Goal: Complete application form: Complete application form

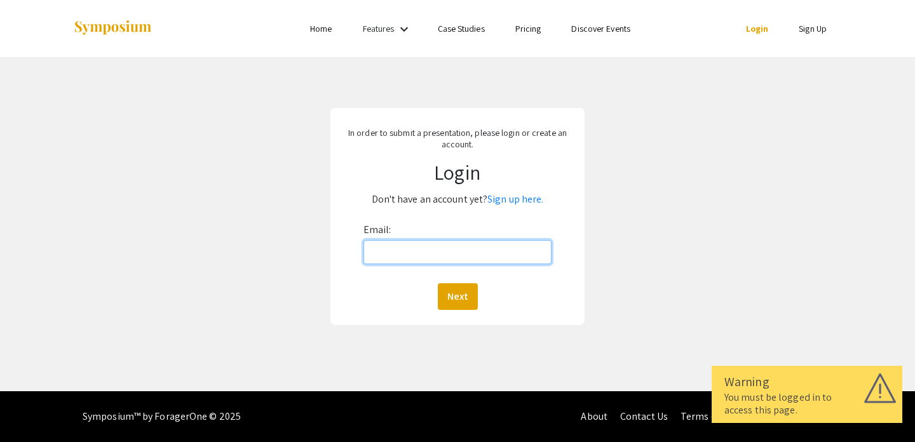
click at [498, 253] on input "Email:" at bounding box center [458, 252] width 189 height 24
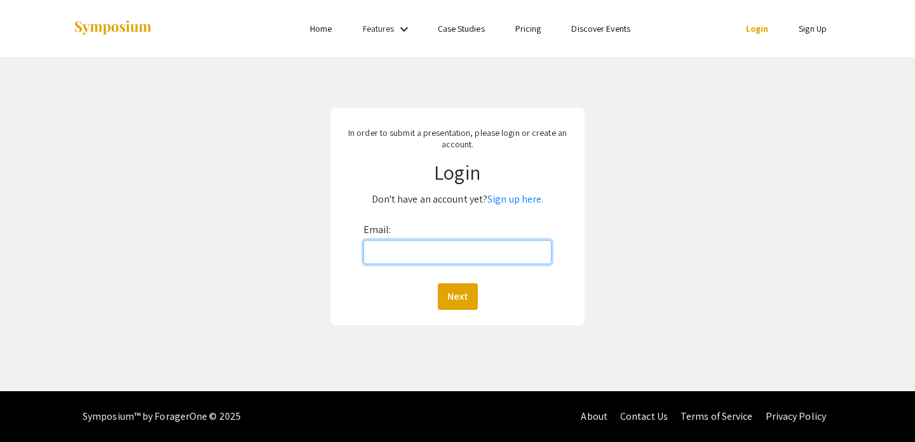
type input "[PERSON_NAME][EMAIL_ADDRESS][PERSON_NAME][DOMAIN_NAME]"
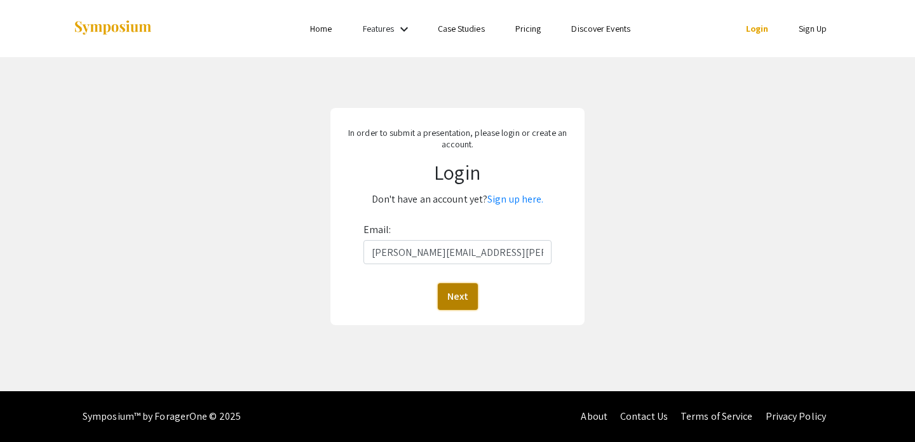
click at [454, 297] on button "Next" at bounding box center [458, 296] width 40 height 27
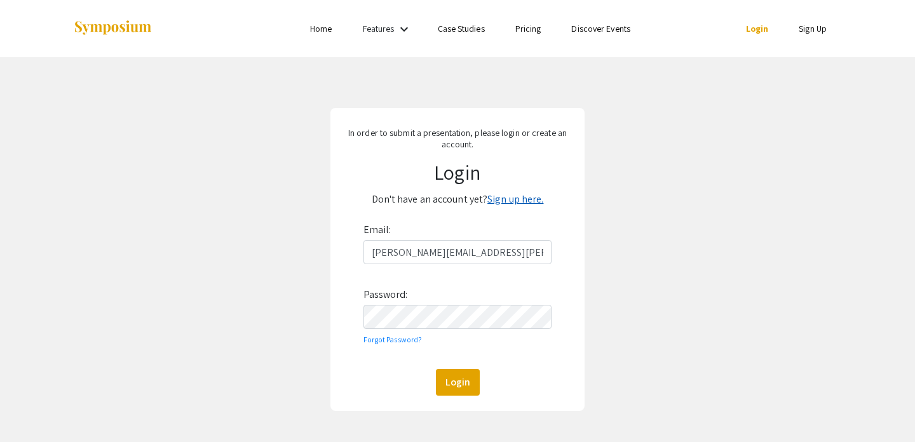
click at [500, 204] on link "Sign up here." at bounding box center [516, 199] width 56 height 13
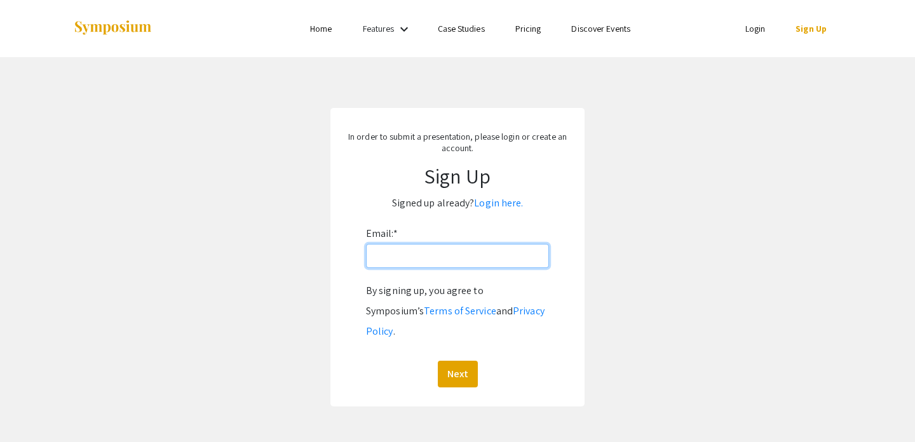
click at [470, 256] on input "Email: *" at bounding box center [457, 256] width 183 height 24
type input "[PERSON_NAME][EMAIL_ADDRESS][PERSON_NAME][DOMAIN_NAME]"
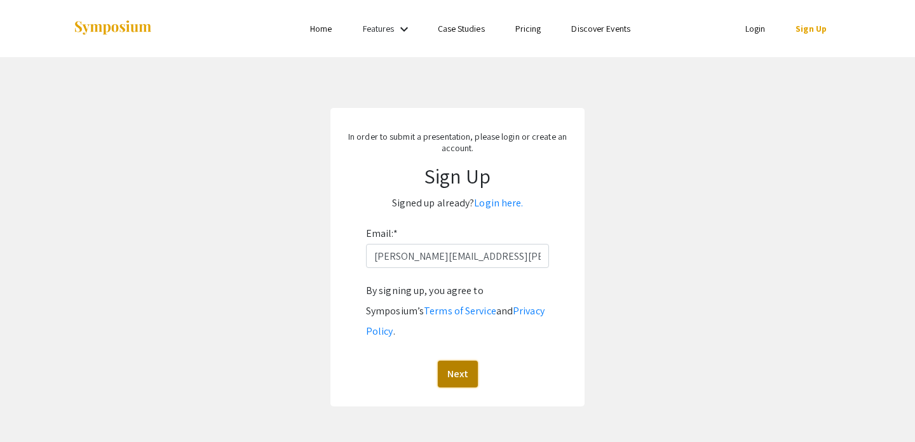
click at [454, 361] on button "Next" at bounding box center [458, 374] width 40 height 27
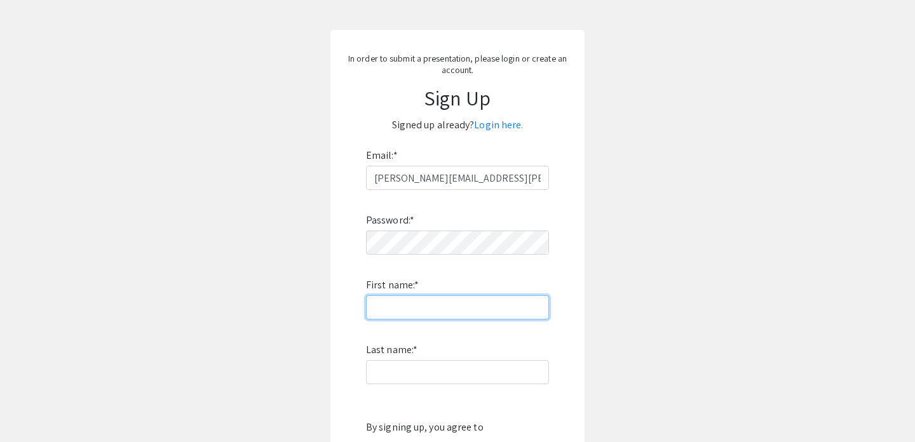
scroll to position [81, 0]
type input "[PERSON_NAME]"
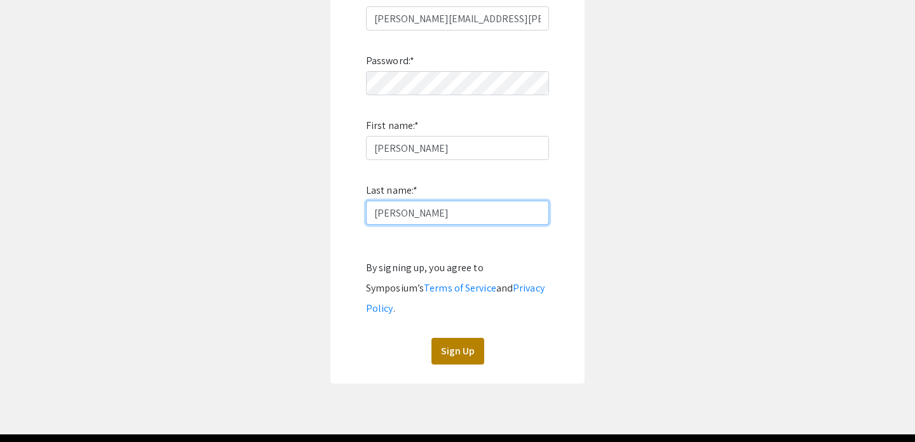
type input "[PERSON_NAME]"
click at [464, 338] on button "Sign Up" at bounding box center [458, 351] width 53 height 27
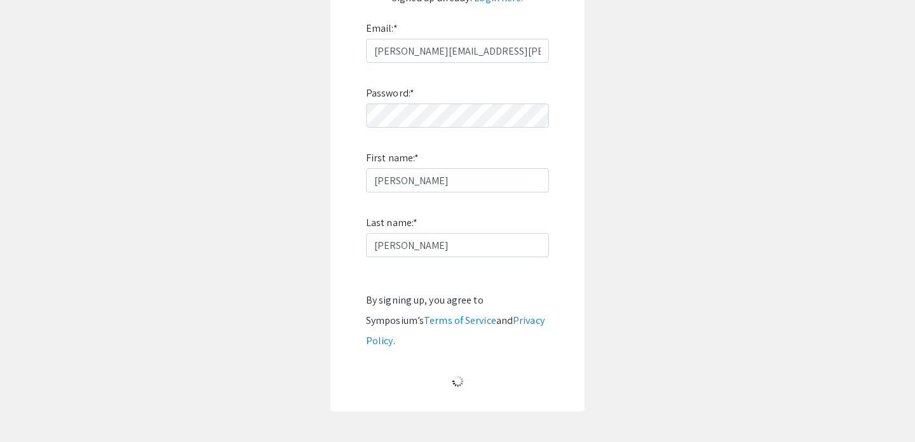
scroll to position [34, 0]
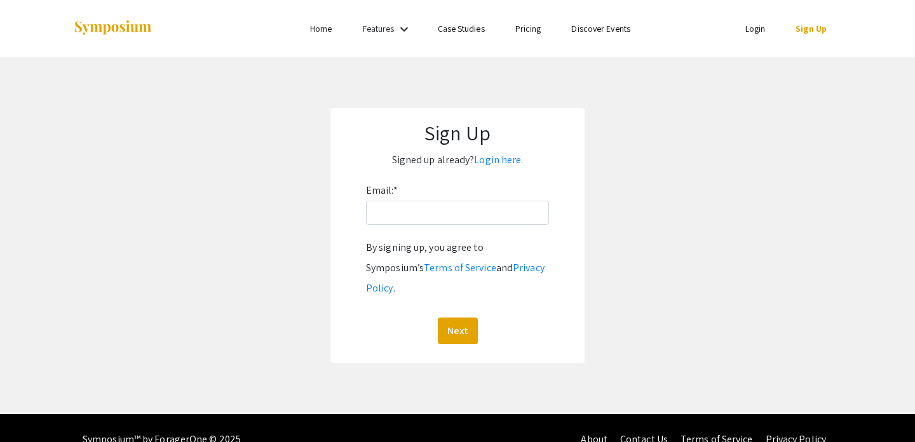
click at [762, 39] on ul "Login Sign Up" at bounding box center [716, 28] width 254 height 57
click at [758, 29] on link "Login" at bounding box center [756, 28] width 20 height 11
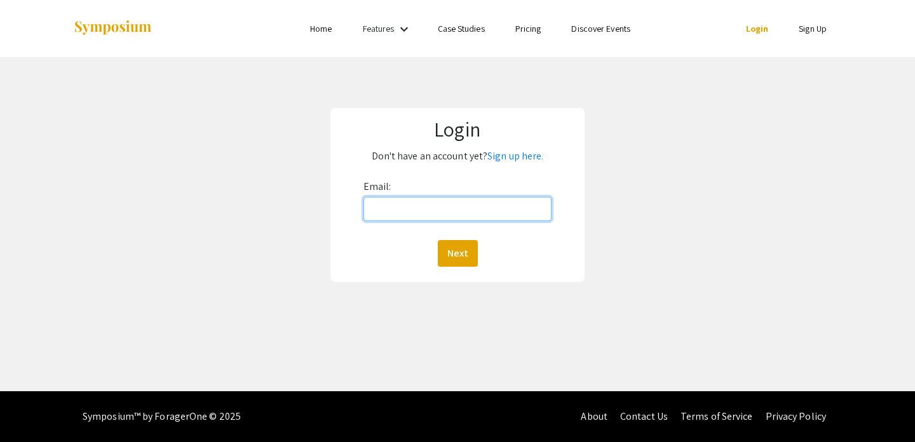
click at [498, 201] on input "Email:" at bounding box center [458, 209] width 189 height 24
type input "[PERSON_NAME][EMAIL_ADDRESS][PERSON_NAME][DOMAIN_NAME]"
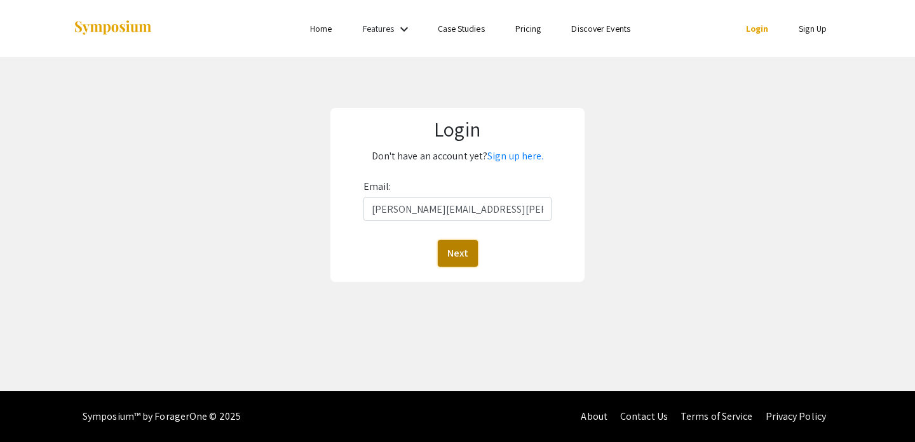
click at [458, 251] on button "Next" at bounding box center [458, 253] width 40 height 27
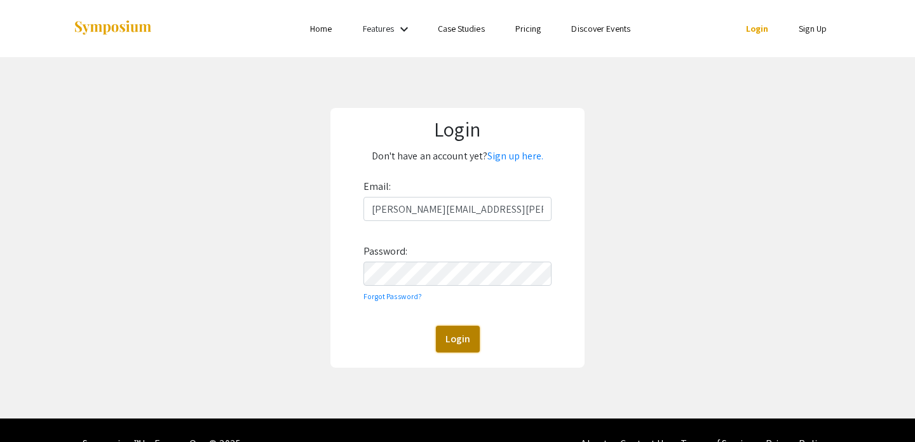
click at [465, 336] on button "Login" at bounding box center [458, 339] width 44 height 27
